Goal: Check status: Check status

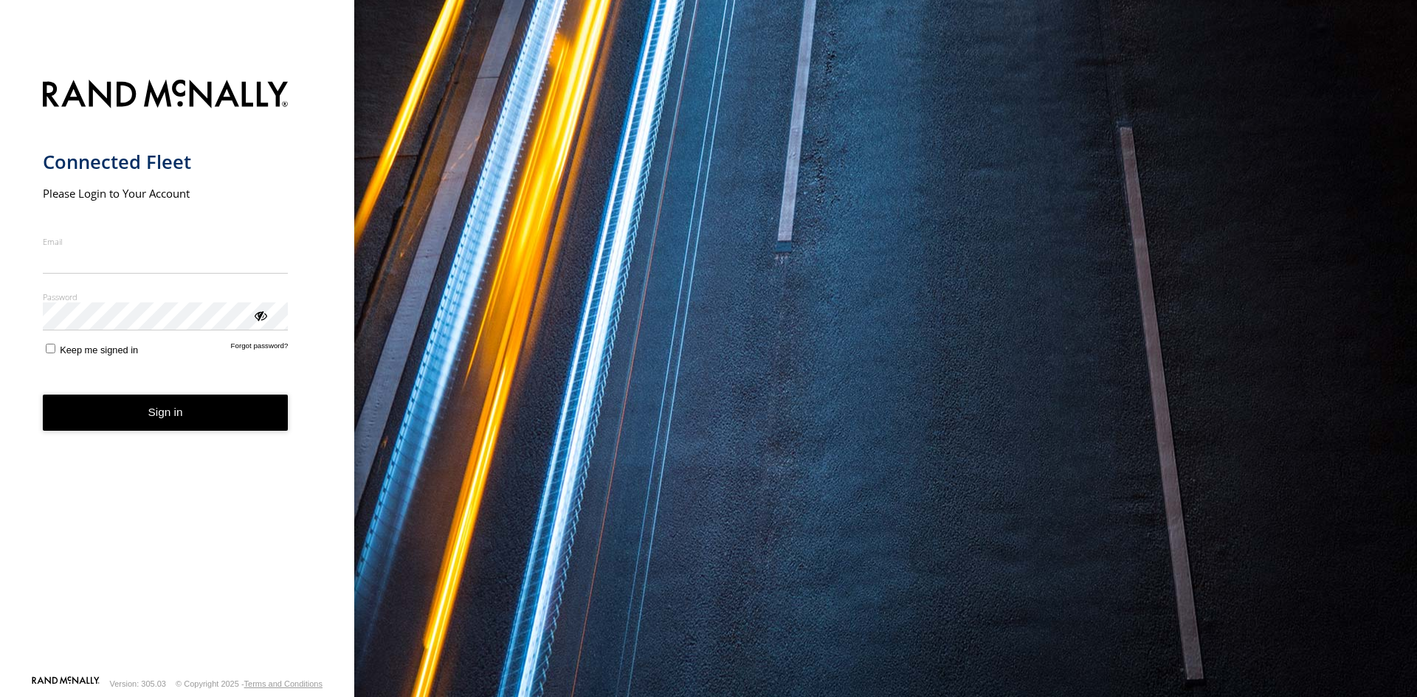
type input "**********"
click at [129, 427] on button "Sign in" at bounding box center [166, 413] width 246 height 36
click at [133, 417] on button "Sign in" at bounding box center [166, 413] width 246 height 36
